Goal: Information Seeking & Learning: Understand process/instructions

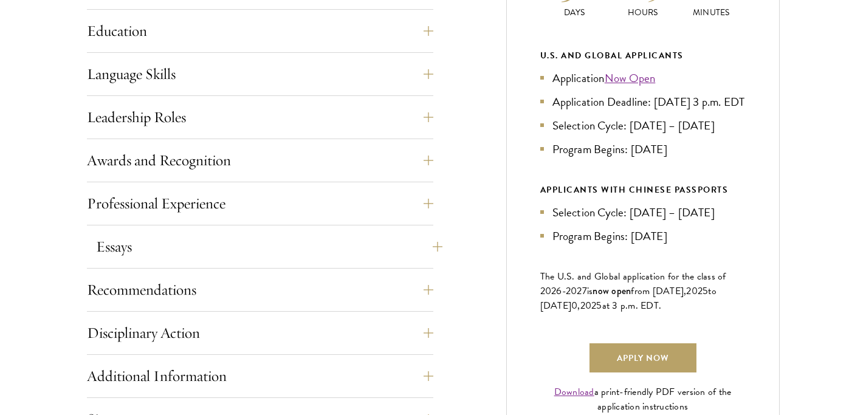
scroll to position [651, 0]
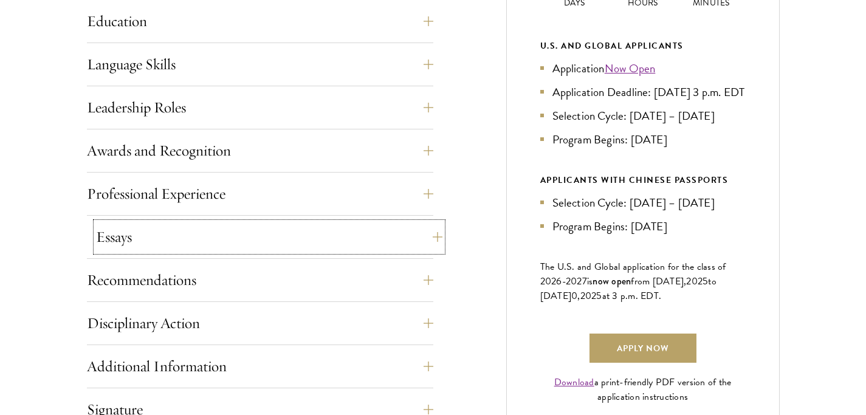
click at [270, 234] on button "Essays" at bounding box center [269, 236] width 346 height 29
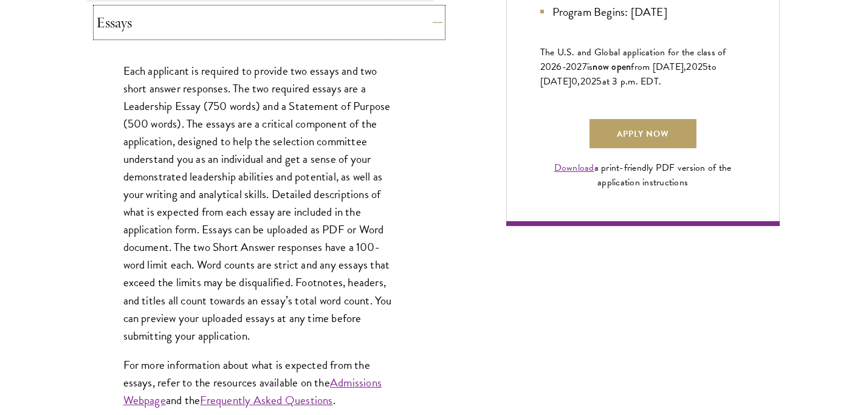
scroll to position [868, 0]
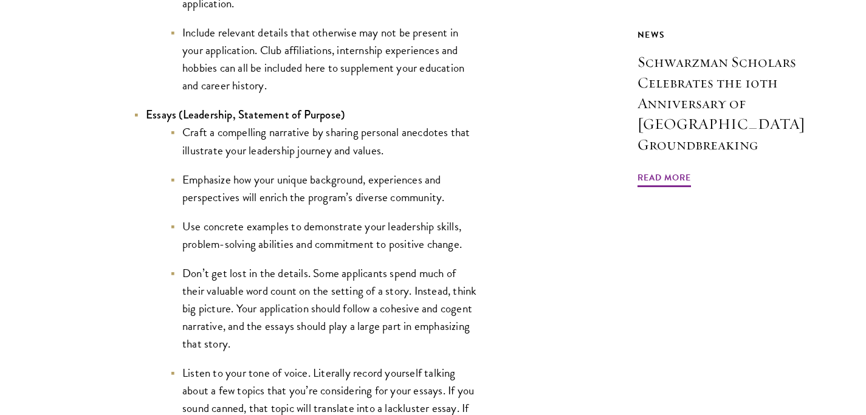
scroll to position [1383, 0]
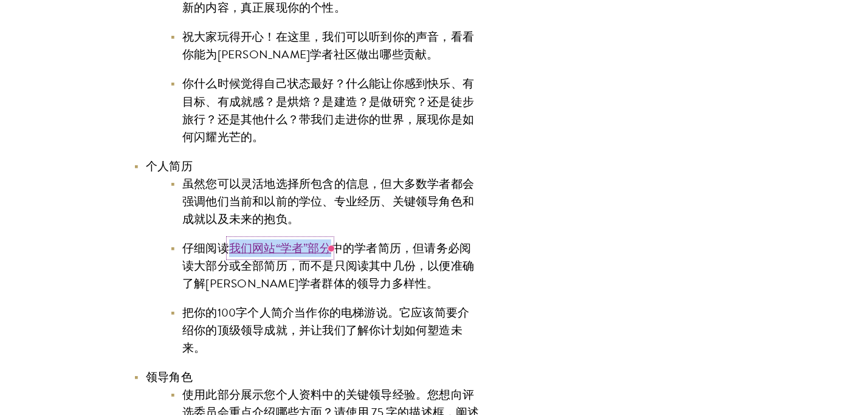
scroll to position [1980, 0]
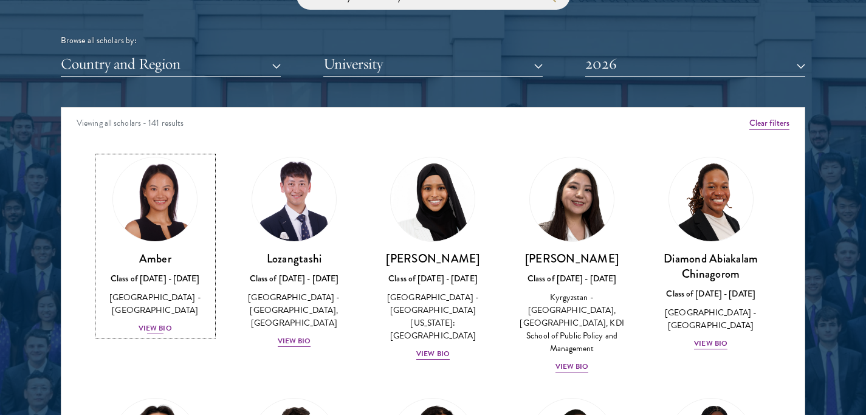
click at [175, 209] on img at bounding box center [155, 200] width 92 height 92
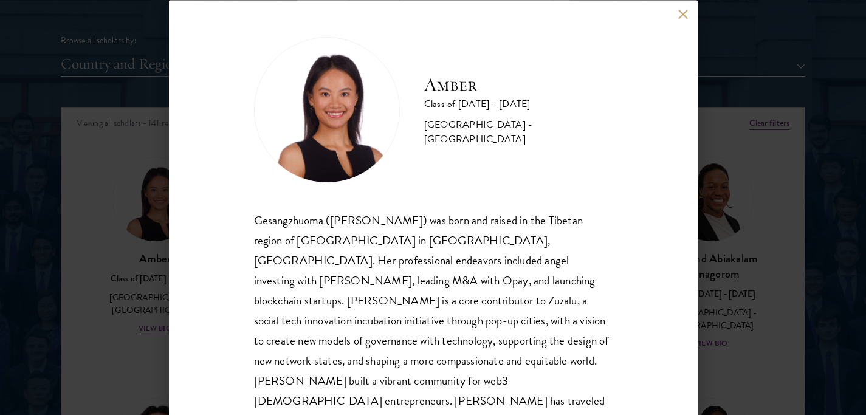
click at [679, 7] on div "Amber Class of 2025 - 2026 China - Peking University Gesangzhuoma (Amber) was b…" at bounding box center [433, 207] width 528 height 415
click at [684, 18] on button at bounding box center [683, 14] width 10 height 10
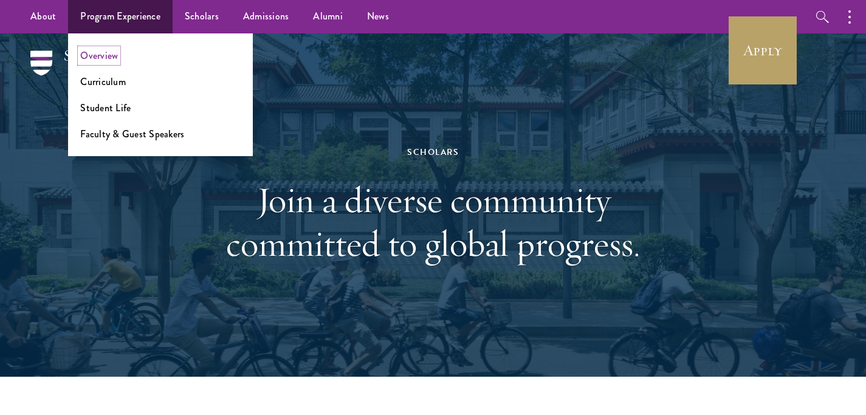
click at [87, 61] on link "Overview" at bounding box center [99, 56] width 38 height 14
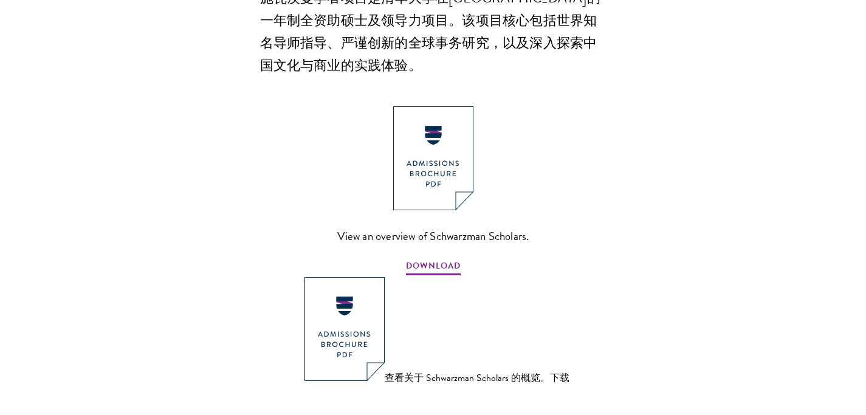
scroll to position [1109, 0]
click at [457, 111] on img at bounding box center [433, 158] width 80 height 104
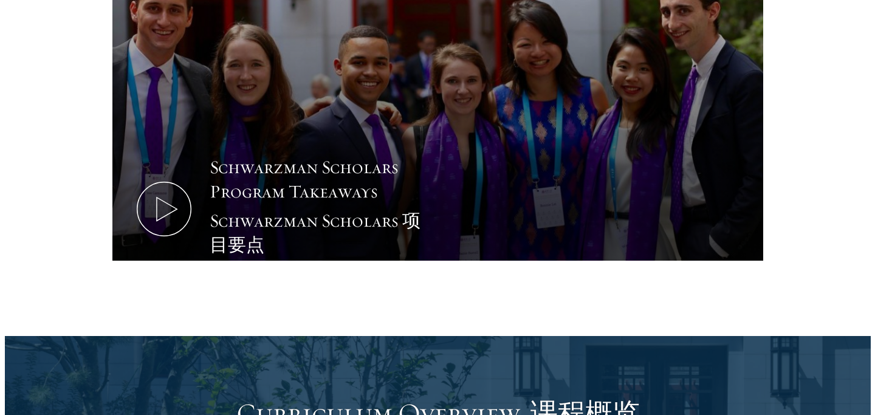
scroll to position [1653, 0]
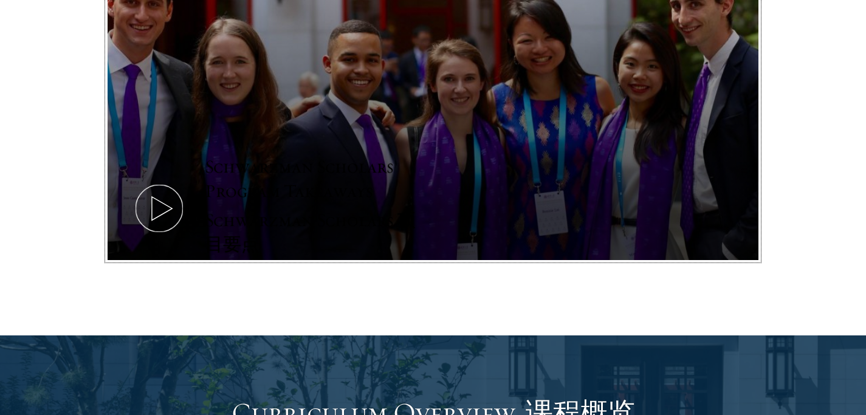
click at [146, 181] on icon at bounding box center [159, 208] width 55 height 55
